Goal: Find contact information: Obtain details needed to contact an individual or organization

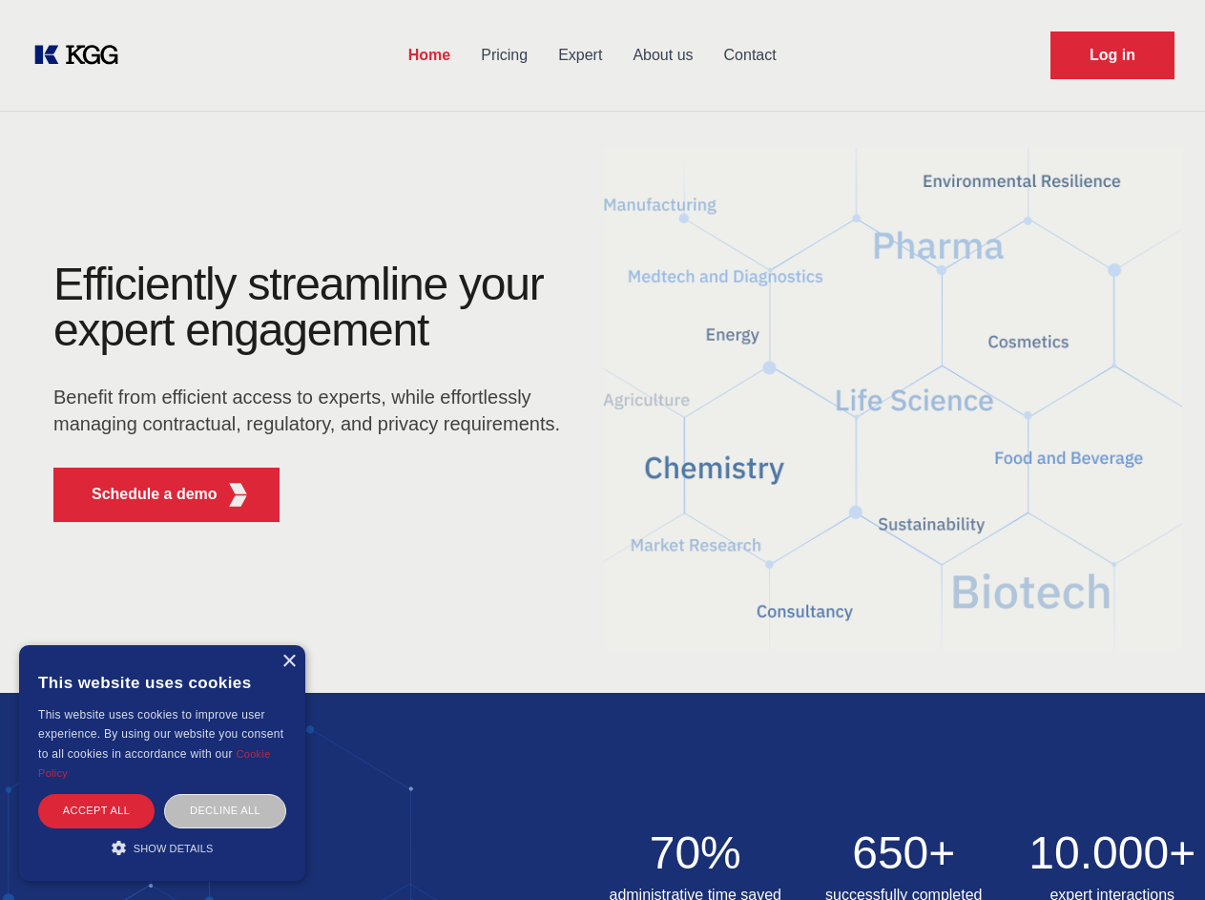
click at [602, 449] on div "Efficiently streamline your expert engagement Benefit from efficient access to …" at bounding box center [313, 399] width 580 height 276
click at [143, 494] on p "Schedule a demo" at bounding box center [155, 494] width 126 height 23
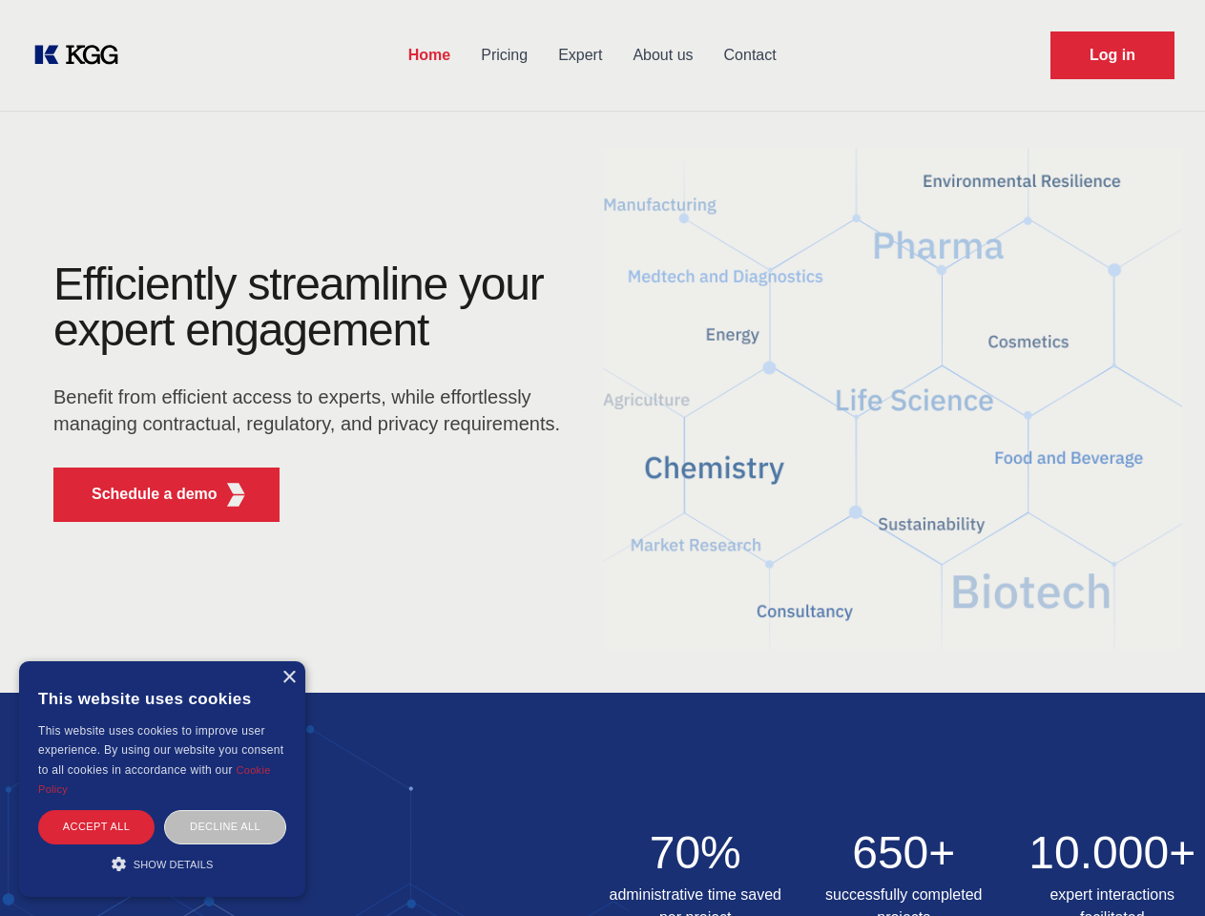
click at [288, 661] on div "× This website uses cookies This website uses cookies to improve user experienc…" at bounding box center [162, 779] width 286 height 236
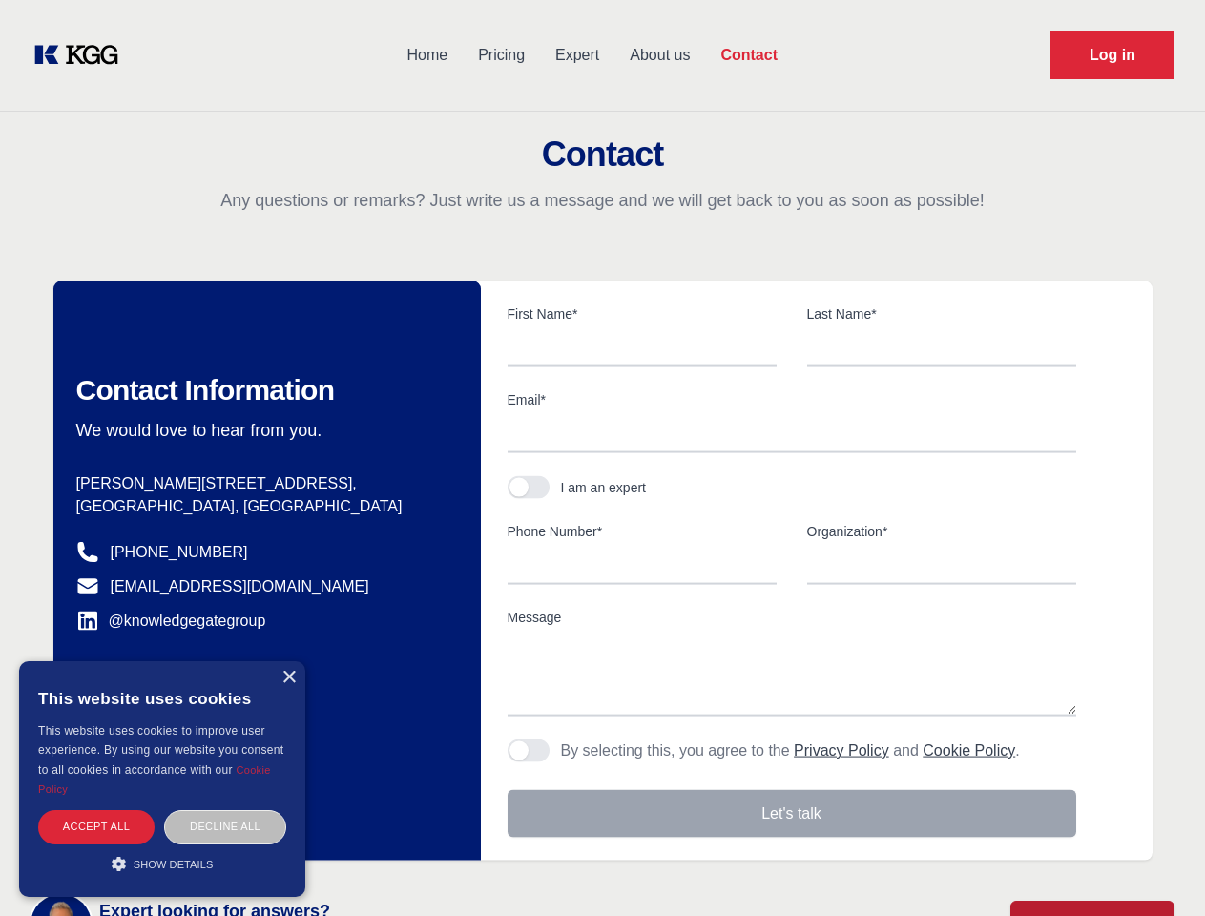
click at [96, 810] on div "Accept all" at bounding box center [96, 826] width 116 height 33
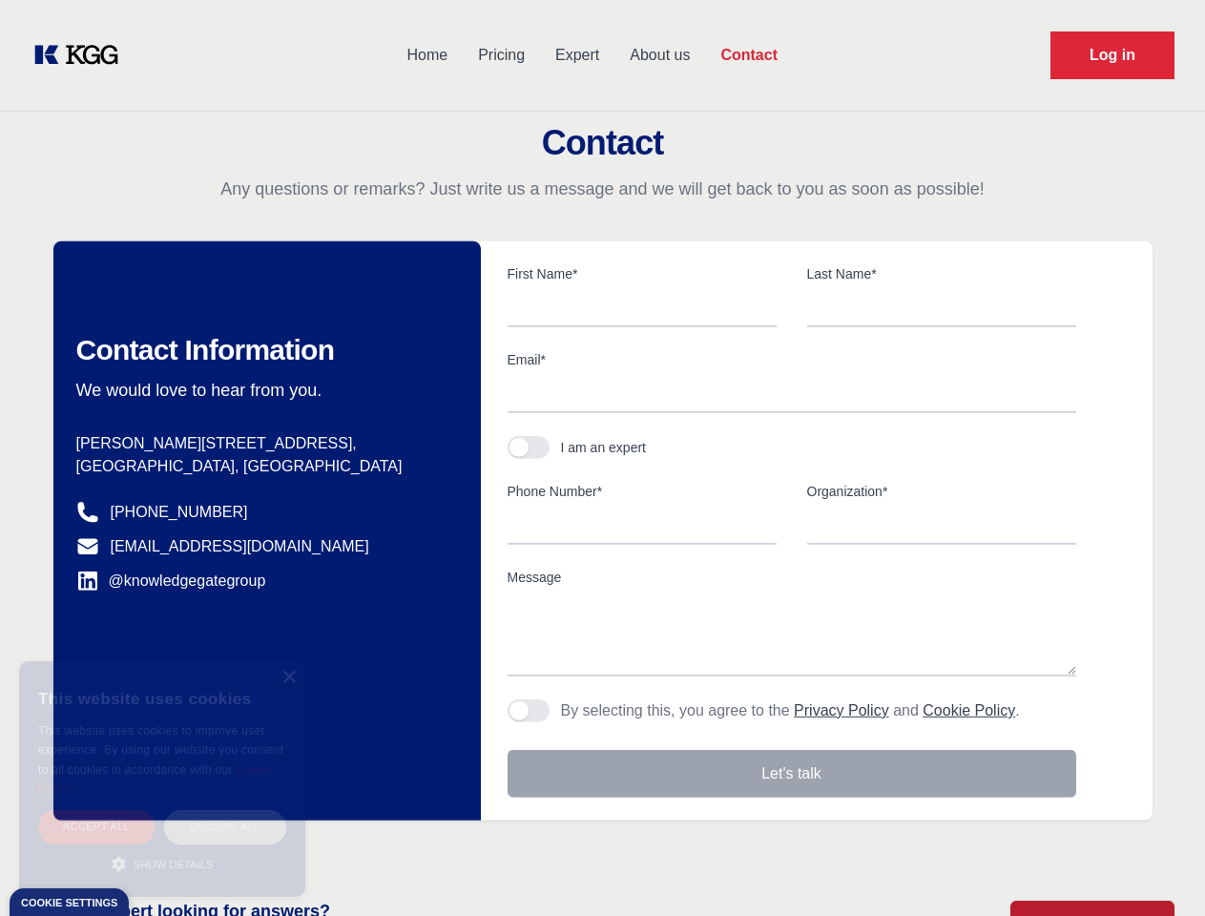
click at [225, 810] on div "Decline all" at bounding box center [225, 826] width 122 height 33
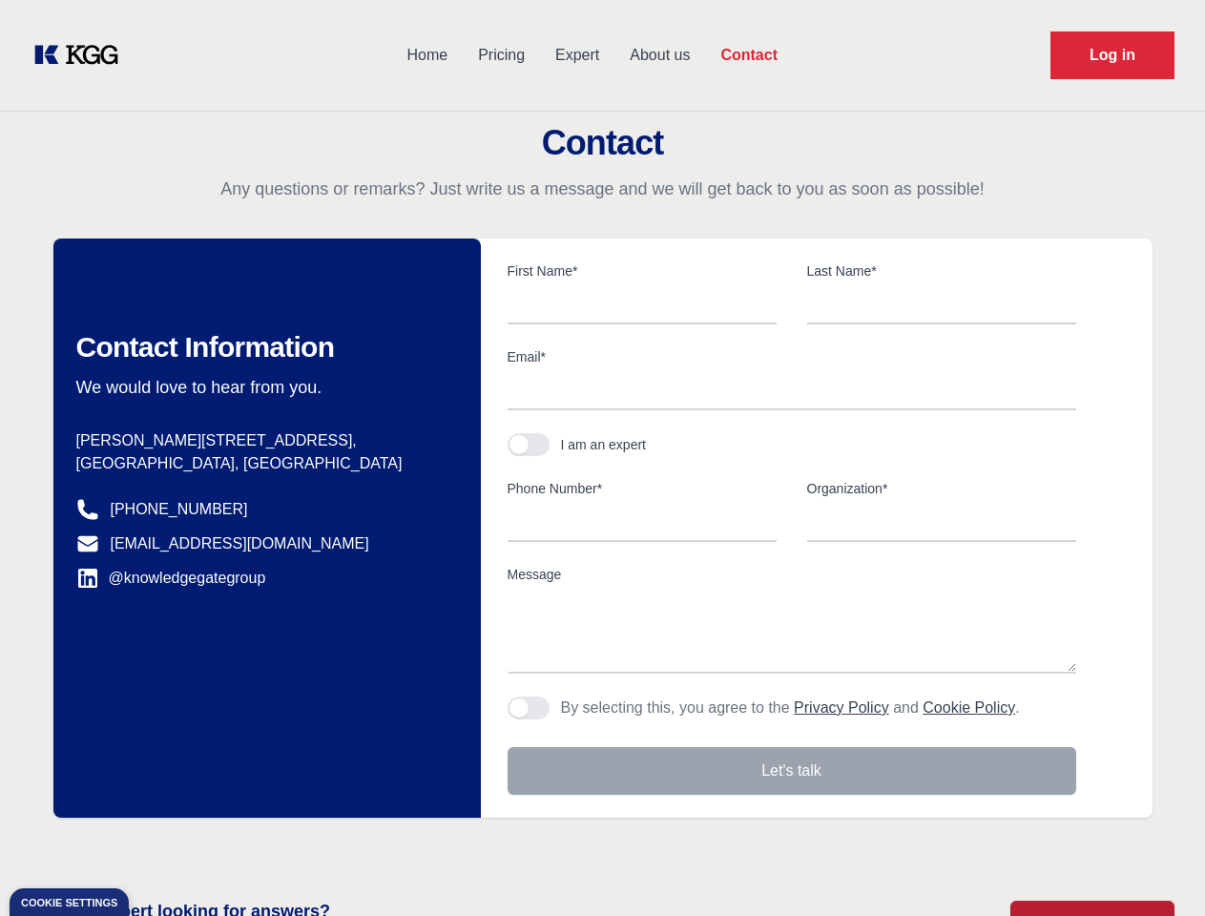
click at [162, 847] on main "Contact Any questions or remarks? Just write us a message and we will get back …" at bounding box center [602, 496] width 1205 height 993
